Goal: Find specific page/section: Find specific page/section

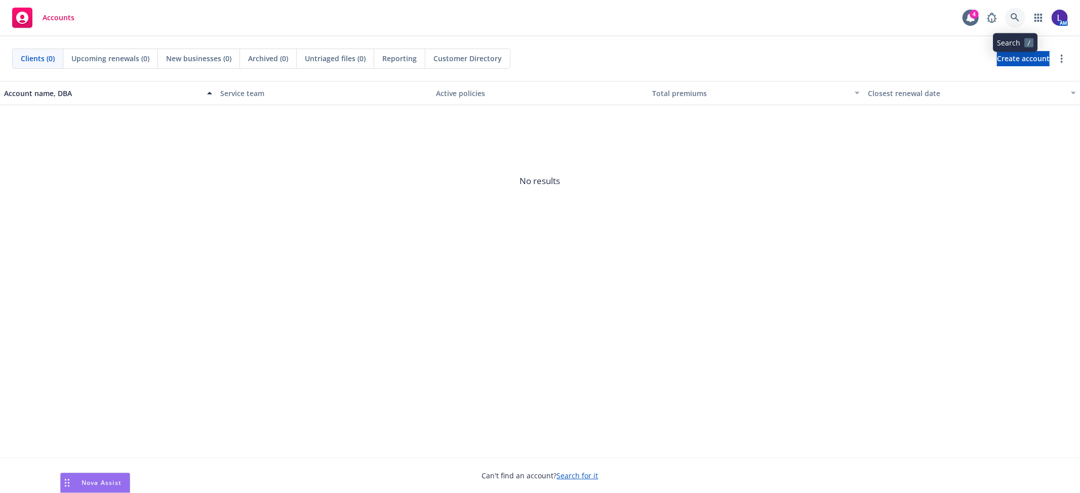
click at [1014, 17] on icon at bounding box center [1014, 17] width 9 height 9
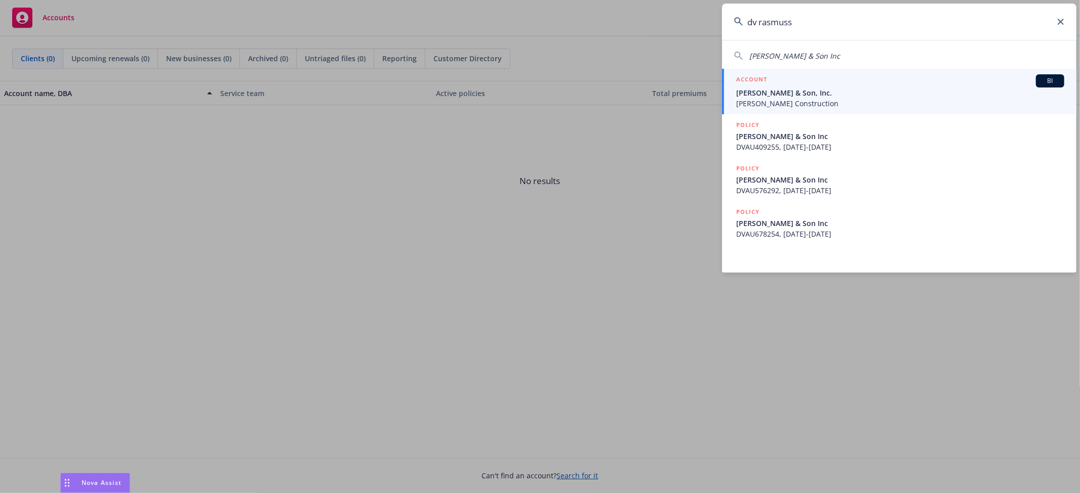
type input "dv rasmuss"
click at [833, 91] on span "[PERSON_NAME] & Son, Inc." at bounding box center [900, 93] width 328 height 11
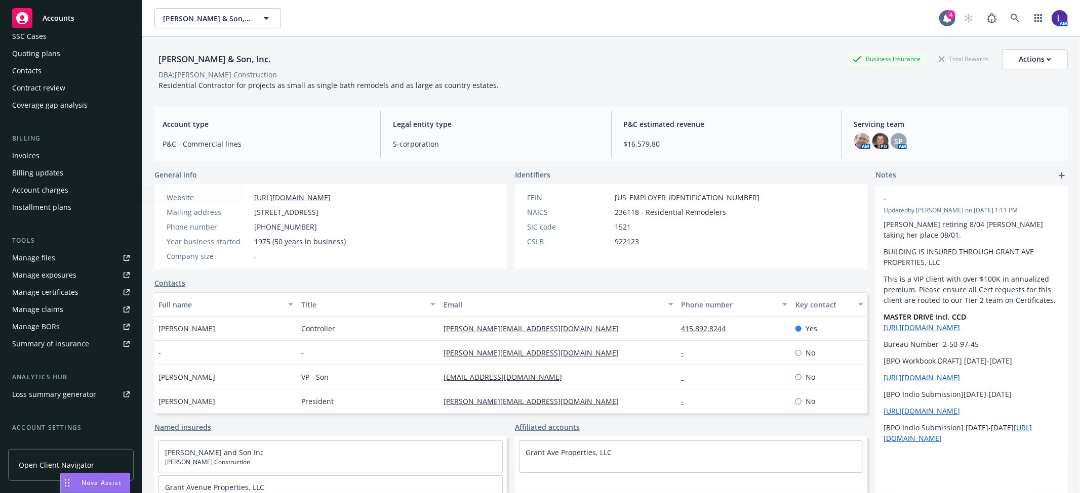
scroll to position [165, 0]
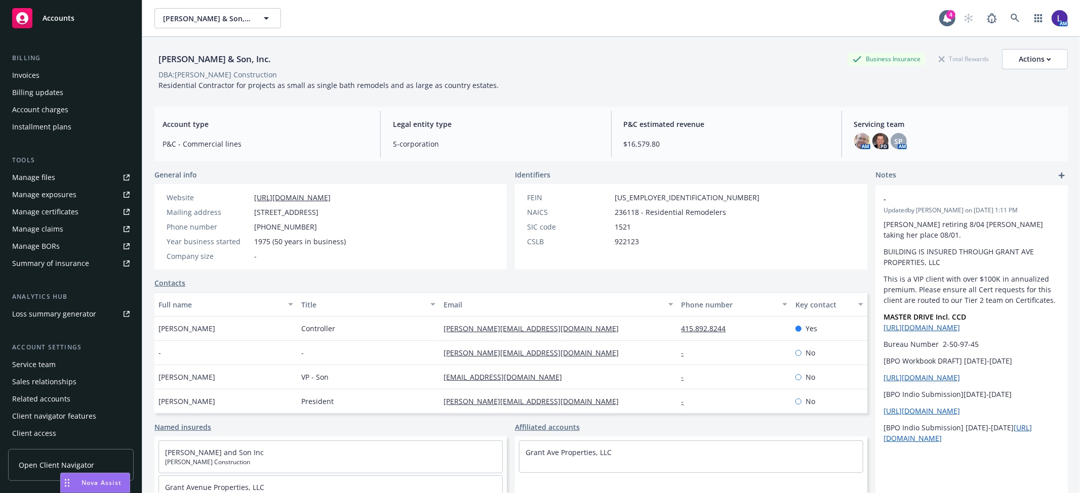
click at [46, 359] on div "Service team" at bounding box center [34, 365] width 44 height 16
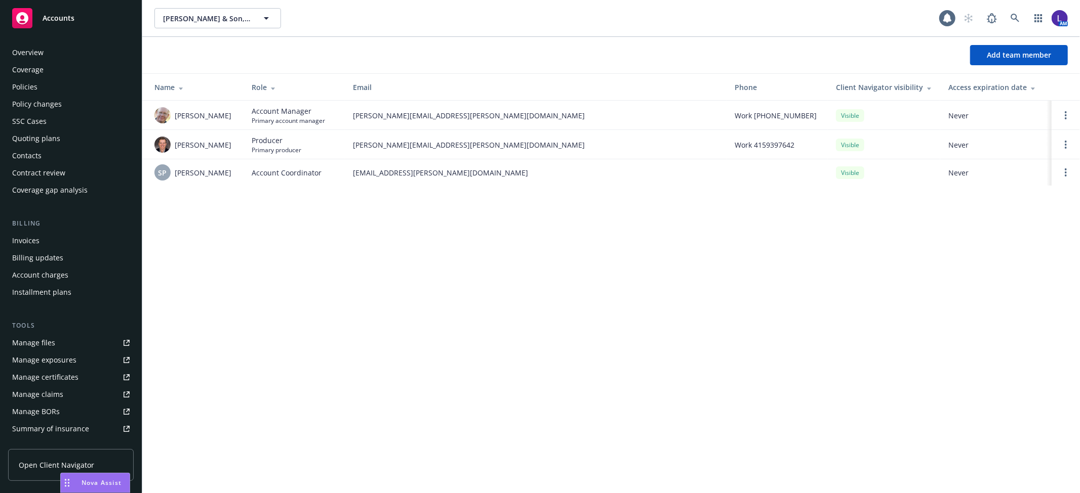
scroll to position [165, 0]
